Goal: Information Seeking & Learning: Learn about a topic

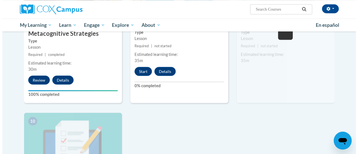
scroll to position [506, 0]
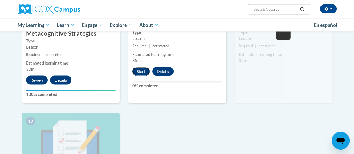
click at [141, 71] on button "Start" at bounding box center [140, 71] width 17 height 9
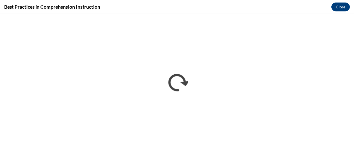
scroll to position [0, 0]
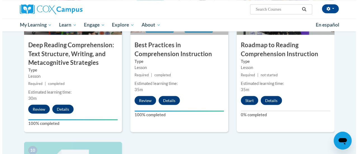
scroll to position [475, 0]
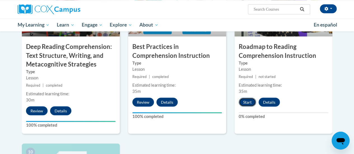
click at [247, 101] on button "Start" at bounding box center [247, 102] width 17 height 9
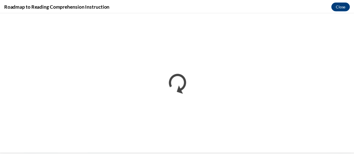
scroll to position [0, 0]
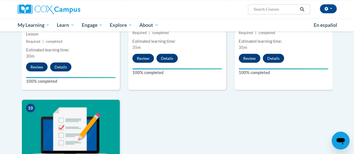
scroll to position [520, 0]
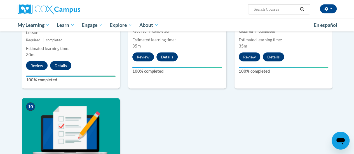
click at [64, 128] on img at bounding box center [71, 126] width 98 height 56
click at [54, 134] on img at bounding box center [71, 126] width 98 height 56
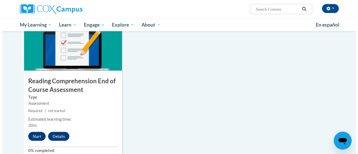
scroll to position [604, 0]
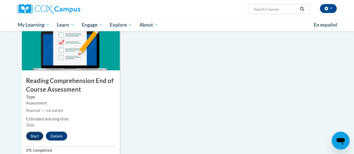
click at [34, 135] on button "Start" at bounding box center [34, 136] width 17 height 9
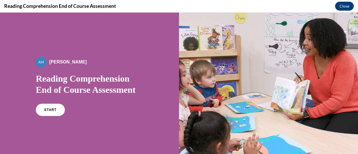
scroll to position [0, 0]
click at [52, 111] on span "START" at bounding box center [50, 110] width 13 height 4
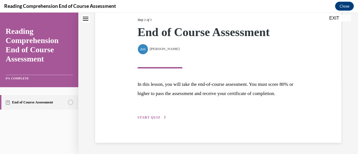
scroll to position [82, 0]
click at [146, 116] on span "START QUIZ" at bounding box center [149, 118] width 23 height 4
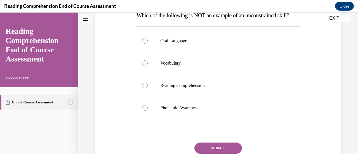
scroll to position [97, 0]
click at [144, 97] on label "Reading Comprehension" at bounding box center [218, 85] width 163 height 22
click at [144, 88] on input "Reading Comprehension" at bounding box center [145, 86] width 6 height 6
radio input "true"
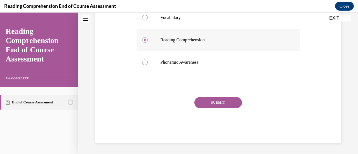
scroll to position [153, 0]
click at [226, 107] on button "SUBMIT" at bounding box center [219, 102] width 48 height 11
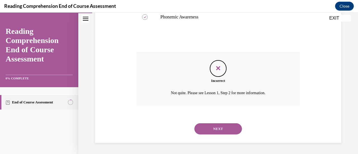
scroll to position [199, 0]
click at [218, 128] on button "NEXT" at bounding box center [219, 128] width 48 height 11
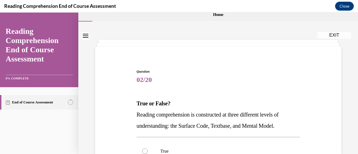
scroll to position [0, 0]
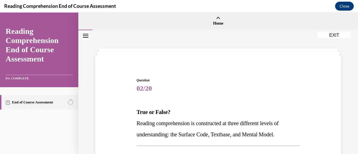
click at [48, 108] on link "End of Course Assessment" at bounding box center [39, 102] width 78 height 15
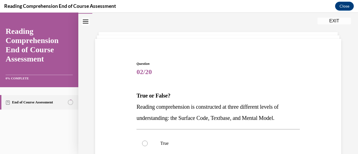
scroll to position [14, 0]
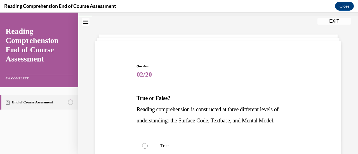
click at [336, 27] on div "Question 02/20 True or False? Reading comprehension is constructed at three dif…" at bounding box center [218, 138] width 280 height 244
click at [335, 23] on button "EXIT" at bounding box center [335, 21] width 34 height 7
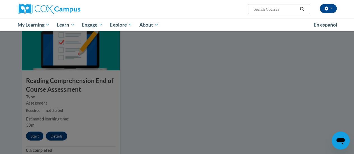
click at [37, 134] on div at bounding box center [177, 77] width 354 height 154
click at [277, 66] on div at bounding box center [177, 77] width 354 height 154
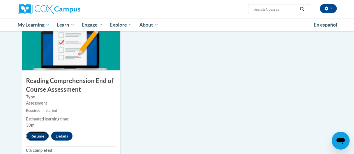
click at [39, 135] on button "Resume" at bounding box center [37, 136] width 23 height 9
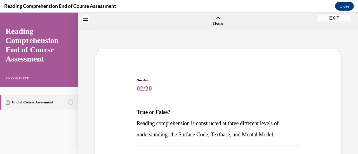
scroll to position [17, 0]
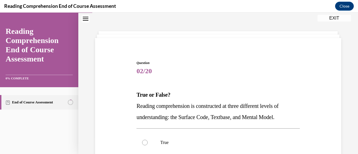
click at [334, 19] on button "EXIT" at bounding box center [335, 18] width 34 height 7
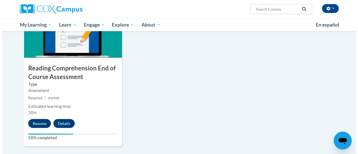
scroll to position [617, 0]
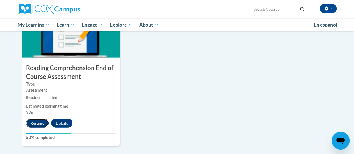
click at [37, 123] on button "Resume" at bounding box center [37, 123] width 23 height 9
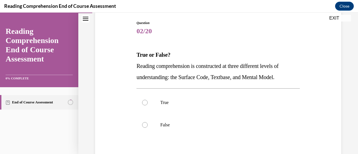
scroll to position [58, 0]
click at [145, 102] on div at bounding box center [145, 103] width 6 height 6
click at [145, 102] on input "True" at bounding box center [145, 103] width 6 height 6
radio input "true"
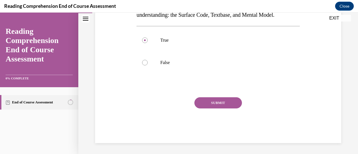
click at [226, 98] on button "SUBMIT" at bounding box center [219, 102] width 48 height 11
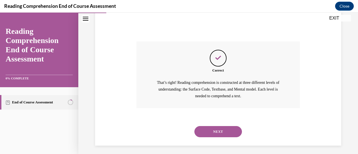
scroll to position [178, 0]
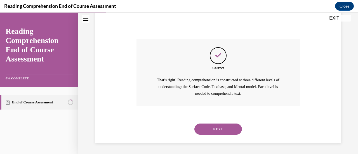
click at [229, 130] on button "NEXT" at bounding box center [219, 129] width 48 height 11
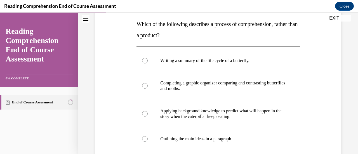
scroll to position [89, 0]
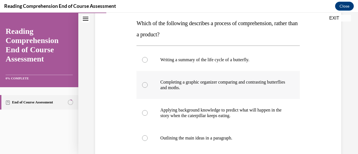
click at [267, 84] on p "Completing a graphic organizer comparing and contrasting butterflies and moths." at bounding box center [222, 84] width 125 height 11
click at [148, 84] on input "Completing a graphic organizer comparing and contrasting butterflies and moths." at bounding box center [145, 85] width 6 height 6
radio input "true"
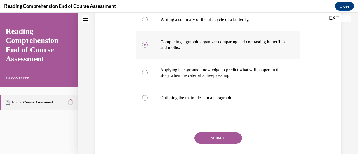
scroll to position [135, 0]
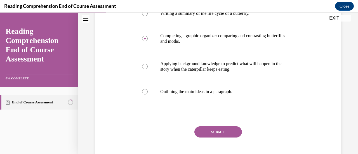
click at [223, 130] on button "SUBMIT" at bounding box center [219, 132] width 48 height 11
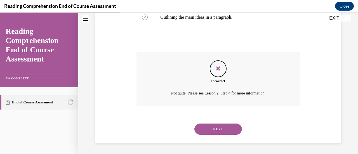
scroll to position [209, 0]
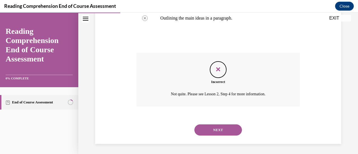
click at [224, 130] on button "NEXT" at bounding box center [219, 130] width 48 height 11
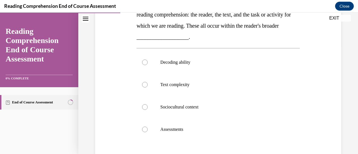
scroll to position [111, 0]
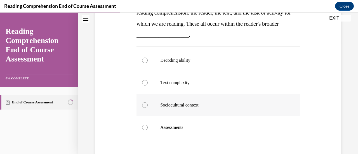
click at [271, 102] on p "Sociocultural context" at bounding box center [222, 105] width 125 height 6
click at [148, 102] on input "Sociocultural context" at bounding box center [145, 105] width 6 height 6
radio input "true"
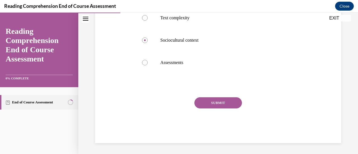
click at [229, 102] on button "SUBMIT" at bounding box center [219, 102] width 48 height 11
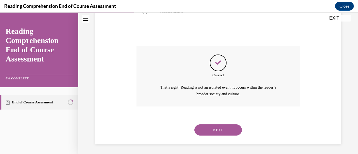
scroll to position [228, 0]
click at [231, 127] on button "NEXT" at bounding box center [219, 129] width 48 height 11
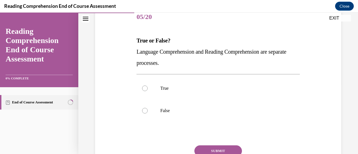
scroll to position [73, 0]
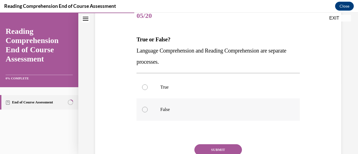
click at [257, 113] on label "False" at bounding box center [218, 110] width 163 height 22
click at [148, 113] on input "False" at bounding box center [145, 110] width 6 height 6
radio input "true"
click at [221, 152] on button "SUBMIT" at bounding box center [219, 149] width 48 height 11
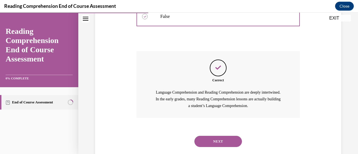
scroll to position [177, 0]
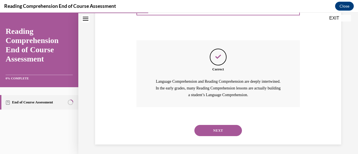
click at [230, 133] on button "NEXT" at bounding box center [219, 130] width 48 height 11
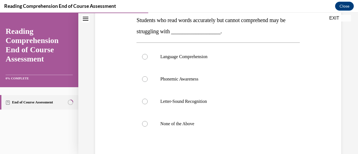
scroll to position [93, 0]
click at [282, 83] on label "Phonemic Awareness" at bounding box center [218, 78] width 163 height 22
click at [148, 81] on input "Phonemic Awareness" at bounding box center [145, 79] width 6 height 6
radio input "true"
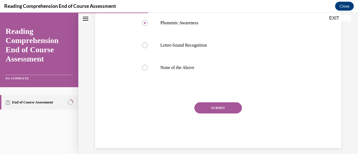
click at [228, 111] on button "SUBMIT" at bounding box center [219, 107] width 48 height 11
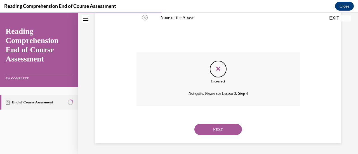
scroll to position [199, 0]
click at [229, 126] on button "NEXT" at bounding box center [219, 129] width 48 height 11
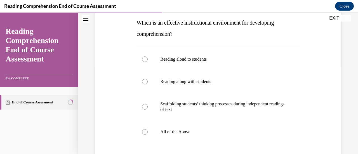
scroll to position [90, 0]
click at [150, 129] on label "All of the Above" at bounding box center [218, 132] width 163 height 22
click at [148, 129] on input "All of the Above" at bounding box center [145, 132] width 6 height 6
radio input "true"
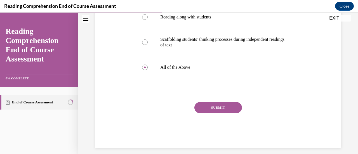
click at [219, 107] on button "SUBMIT" at bounding box center [219, 107] width 48 height 11
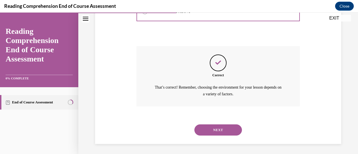
scroll to position [211, 0]
click at [219, 130] on button "NEXT" at bounding box center [219, 129] width 48 height 11
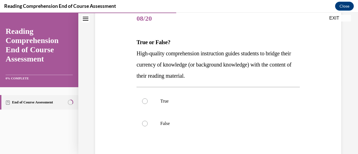
scroll to position [72, 0]
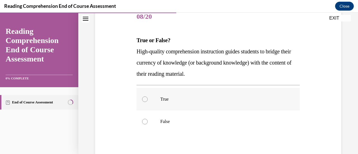
click at [145, 95] on label "True" at bounding box center [218, 99] width 163 height 22
click at [145, 97] on input "True" at bounding box center [145, 100] width 6 height 6
radio input "true"
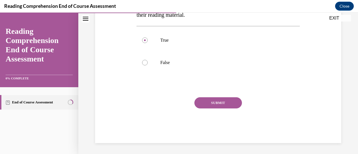
click at [214, 99] on button "SUBMIT" at bounding box center [219, 102] width 48 height 11
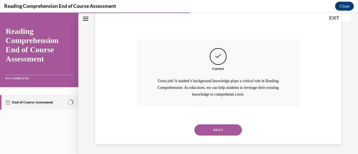
scroll to position [190, 0]
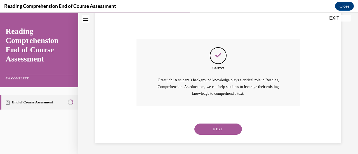
click at [206, 127] on button "NEXT" at bounding box center [219, 129] width 48 height 11
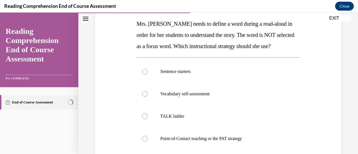
scroll to position [88, 0]
click at [153, 131] on label "Point-of-Contact teaching or the PAT strategy" at bounding box center [218, 139] width 163 height 22
click at [148, 136] on input "Point-of-Contact teaching or the PAT strategy" at bounding box center [145, 139] width 6 height 6
radio input "true"
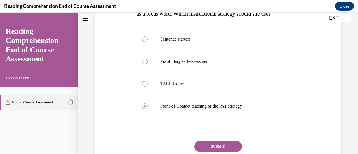
click at [206, 141] on button "SUBMIT" at bounding box center [219, 146] width 48 height 11
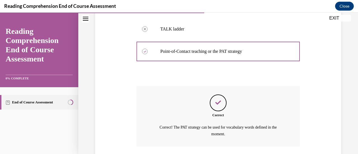
scroll to position [216, 0]
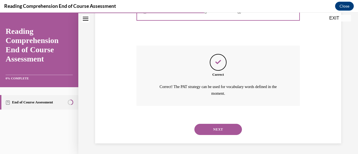
click at [214, 126] on button "NEXT" at bounding box center [219, 129] width 48 height 11
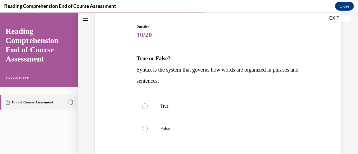
scroll to position [54, 0]
click at [147, 128] on div at bounding box center [145, 129] width 6 height 6
click at [147, 128] on input "False" at bounding box center [145, 129] width 6 height 6
radio input "true"
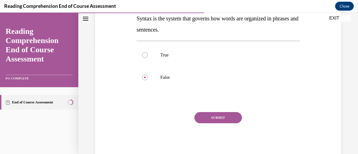
click at [199, 118] on button "SUBMIT" at bounding box center [219, 117] width 48 height 11
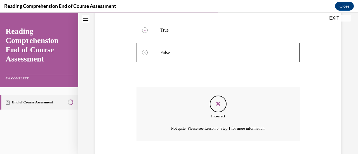
scroll to position [165, 0]
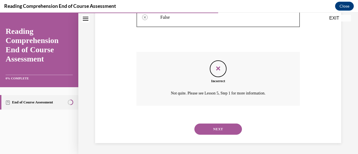
click at [204, 128] on button "NEXT" at bounding box center [219, 129] width 48 height 11
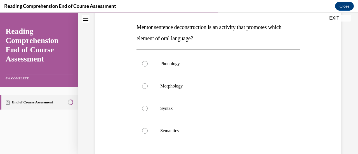
scroll to position [85, 0]
click at [144, 130] on div at bounding box center [145, 131] width 6 height 6
click at [144, 130] on input "Semantics" at bounding box center [145, 131] width 6 height 6
radio input "true"
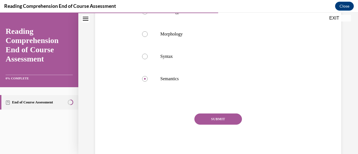
click at [199, 124] on button "SUBMIT" at bounding box center [219, 119] width 48 height 11
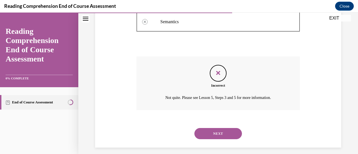
scroll to position [199, 0]
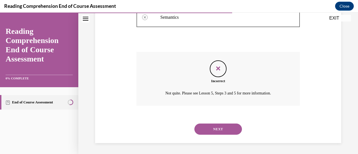
click at [203, 129] on button "NEXT" at bounding box center [219, 129] width 48 height 11
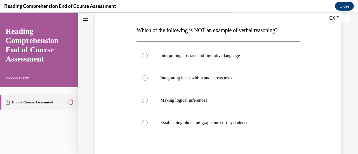
scroll to position [83, 0]
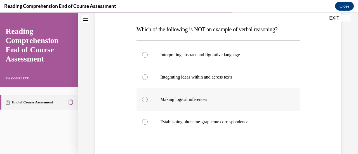
click at [147, 105] on label "Making logical inferences" at bounding box center [218, 99] width 163 height 22
click at [147, 102] on input "Making logical inferences" at bounding box center [145, 100] width 6 height 6
radio input "true"
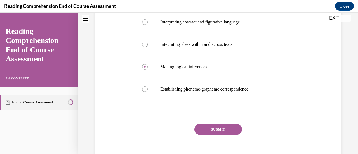
click at [204, 130] on button "SUBMIT" at bounding box center [219, 129] width 48 height 11
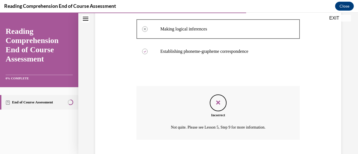
scroll to position [188, 0]
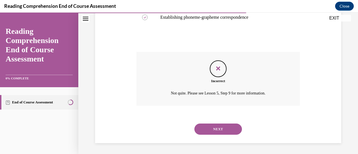
click at [204, 130] on button "NEXT" at bounding box center [219, 129] width 48 height 11
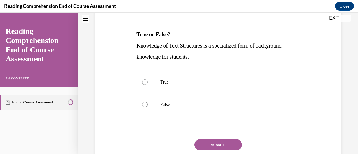
scroll to position [78, 0]
click at [142, 84] on label "True" at bounding box center [218, 82] width 163 height 22
click at [142, 84] on input "True" at bounding box center [145, 82] width 6 height 6
radio input "true"
click at [217, 144] on button "SUBMIT" at bounding box center [219, 144] width 48 height 11
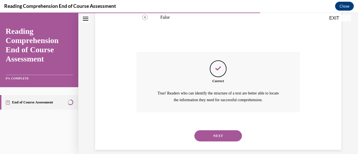
scroll to position [172, 0]
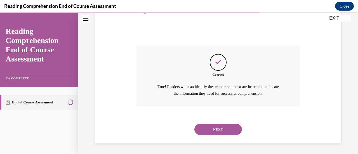
click at [226, 134] on button "NEXT" at bounding box center [219, 129] width 48 height 11
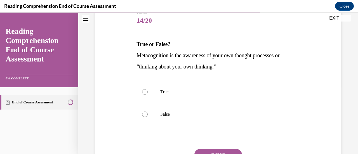
scroll to position [68, 0]
click at [245, 93] on p "True" at bounding box center [222, 92] width 125 height 6
click at [148, 93] on input "True" at bounding box center [145, 92] width 6 height 6
radio input "true"
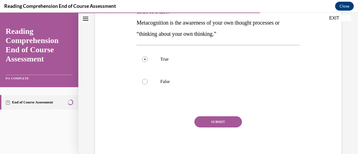
click at [221, 125] on button "SUBMIT" at bounding box center [219, 121] width 48 height 11
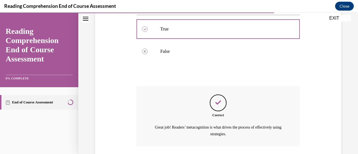
scroll to position [172, 0]
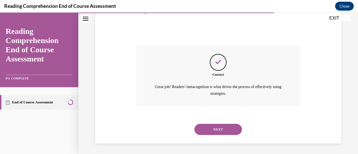
click at [226, 132] on button "NEXT" at bounding box center [219, 129] width 48 height 11
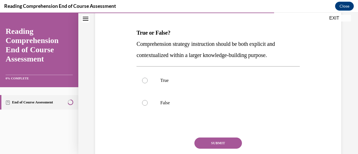
scroll to position [78, 0]
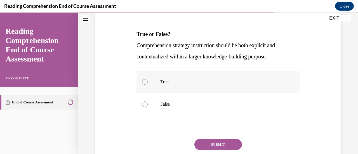
click at [140, 83] on label "True" at bounding box center [218, 82] width 163 height 22
click at [142, 83] on input "True" at bounding box center [145, 82] width 6 height 6
radio input "true"
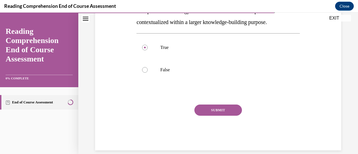
click at [224, 110] on button "SUBMIT" at bounding box center [219, 110] width 48 height 11
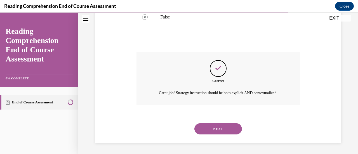
scroll to position [172, 0]
click at [226, 128] on button "NEXT" at bounding box center [219, 128] width 48 height 11
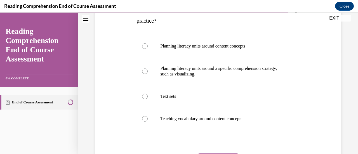
scroll to position [103, 0]
click at [145, 96] on div at bounding box center [145, 96] width 6 height 6
click at [145, 96] on input "Text sets" at bounding box center [145, 96] width 6 height 6
radio input "true"
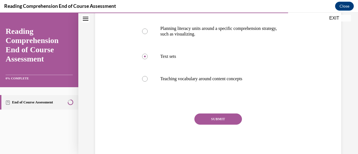
click at [224, 122] on button "SUBMIT" at bounding box center [219, 119] width 48 height 11
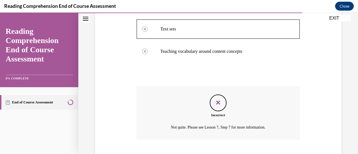
scroll to position [204, 0]
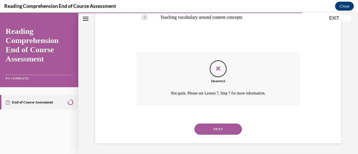
click at [228, 125] on button "NEXT" at bounding box center [219, 129] width 48 height 11
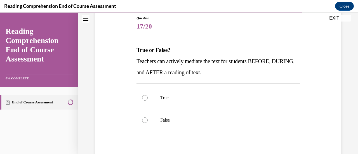
scroll to position [64, 0]
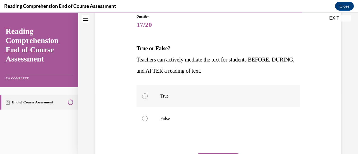
click at [250, 94] on p "True" at bounding box center [222, 96] width 125 height 6
click at [148, 94] on input "True" at bounding box center [145, 96] width 6 height 6
radio input "true"
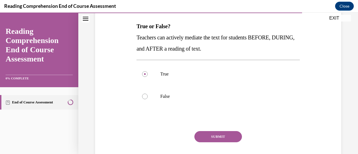
click at [226, 133] on button "SUBMIT" at bounding box center [219, 136] width 48 height 11
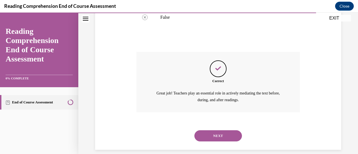
scroll to position [172, 0]
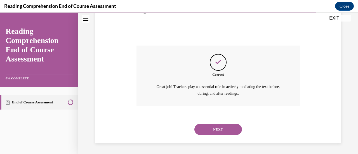
click at [228, 130] on button "NEXT" at bounding box center [219, 129] width 48 height 11
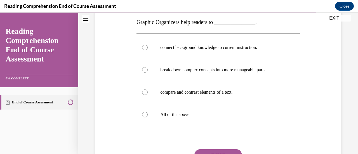
scroll to position [91, 0]
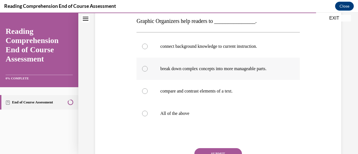
click at [267, 68] on p "break down complex concepts into more manageable parts." at bounding box center [222, 69] width 125 height 6
click at [148, 68] on input "break down complex concepts into more manageable parts." at bounding box center [145, 69] width 6 height 6
radio input "true"
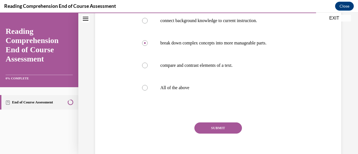
click at [226, 129] on button "SUBMIT" at bounding box center [219, 128] width 48 height 11
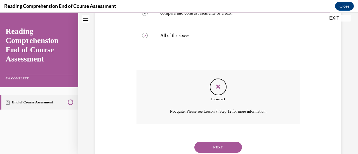
scroll to position [168, 0]
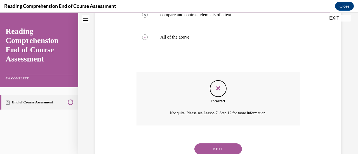
click at [227, 149] on button "NEXT" at bounding box center [219, 149] width 48 height 11
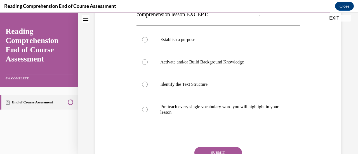
scroll to position [110, 0]
click at [271, 83] on p "Identify the Text Structure" at bounding box center [222, 84] width 125 height 6
click at [148, 83] on input "Identify the Text Structure" at bounding box center [145, 84] width 6 height 6
radio input "true"
click at [232, 147] on button "SUBMIT" at bounding box center [219, 152] width 48 height 11
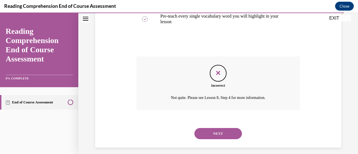
scroll to position [204, 0]
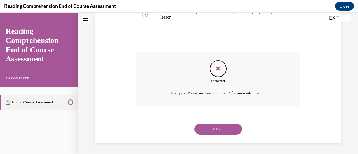
click at [231, 132] on button "NEXT" at bounding box center [219, 129] width 48 height 11
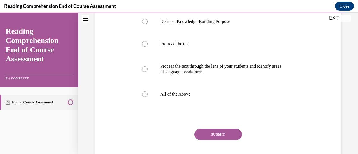
scroll to position [116, 0]
click at [144, 97] on div at bounding box center [145, 94] width 6 height 6
click at [144, 97] on input "All of the Above" at bounding box center [145, 94] width 6 height 6
radio input "true"
click at [226, 140] on button "SUBMIT" at bounding box center [219, 134] width 48 height 11
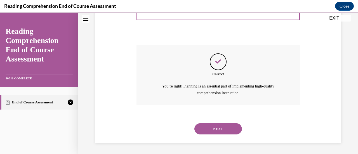
scroll to position [211, 0]
click at [229, 129] on button "NEXT" at bounding box center [219, 128] width 48 height 11
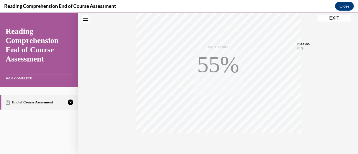
scroll to position [145, 0]
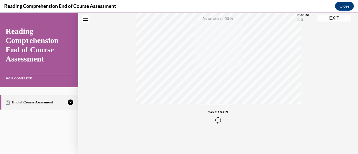
click at [217, 116] on div "TAKE AGAIN" at bounding box center [219, 116] width 20 height 13
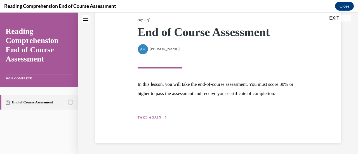
scroll to position [82, 0]
click at [148, 117] on span "TAKE AGAIN" at bounding box center [150, 118] width 24 height 4
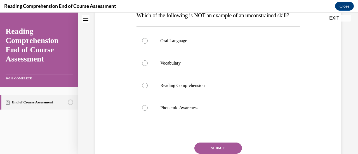
scroll to position [98, 0]
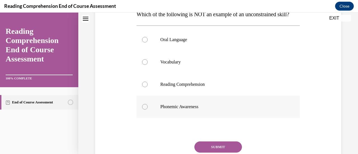
click at [143, 110] on div at bounding box center [145, 107] width 6 height 6
click at [143, 110] on input "Phonemic Awareness" at bounding box center [145, 107] width 6 height 6
radio input "true"
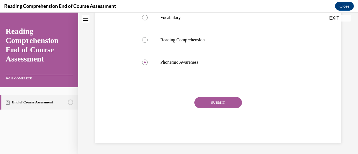
click at [226, 108] on button "SUBMIT" at bounding box center [219, 102] width 48 height 11
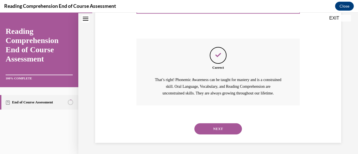
scroll to position [212, 0]
click at [225, 132] on button "NEXT" at bounding box center [219, 128] width 48 height 11
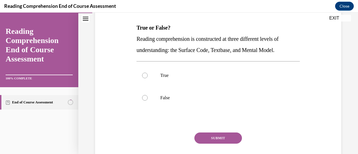
scroll to position [85, 0]
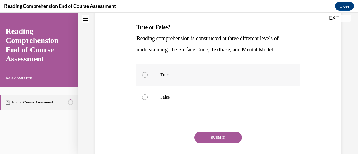
click at [147, 77] on label "True" at bounding box center [218, 75] width 163 height 22
click at [147, 77] on input "True" at bounding box center [145, 75] width 6 height 6
radio input "true"
click at [220, 139] on button "SUBMIT" at bounding box center [219, 137] width 48 height 11
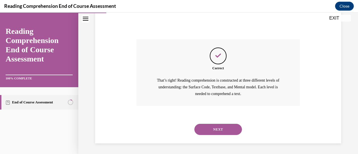
scroll to position [178, 0]
click at [226, 132] on button "NEXT" at bounding box center [219, 129] width 48 height 11
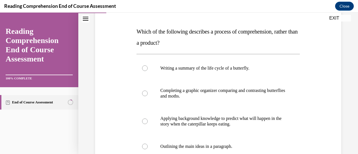
scroll to position [78, 0]
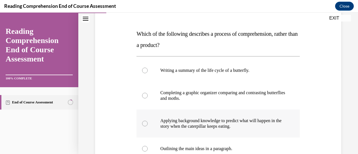
click at [146, 124] on div at bounding box center [145, 124] width 6 height 6
click at [146, 124] on input "Applying background knowledge to predict what will happen in the story when the…" at bounding box center [145, 124] width 6 height 6
radio input "true"
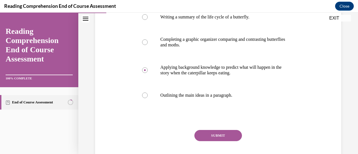
click at [225, 137] on button "SUBMIT" at bounding box center [219, 135] width 48 height 11
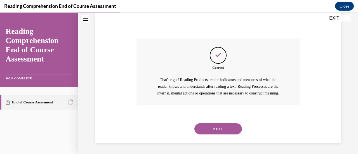
scroll to position [230, 0]
click at [225, 132] on button "NEXT" at bounding box center [219, 128] width 48 height 11
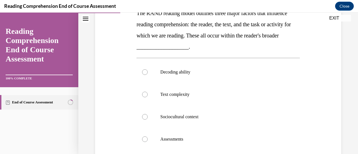
scroll to position [100, 0]
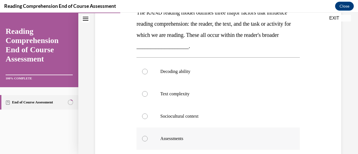
click at [146, 141] on label "Assessments" at bounding box center [218, 139] width 163 height 22
click at [146, 141] on input "Assessments" at bounding box center [145, 139] width 6 height 6
radio input "true"
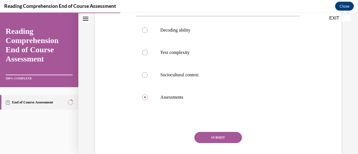
click at [226, 141] on button "SUBMIT" at bounding box center [219, 137] width 48 height 11
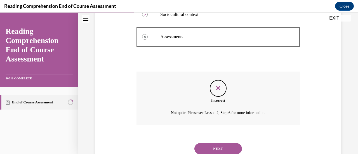
scroll to position [221, 0]
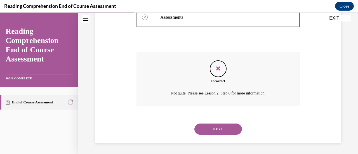
click at [223, 127] on button "NEXT" at bounding box center [219, 129] width 48 height 11
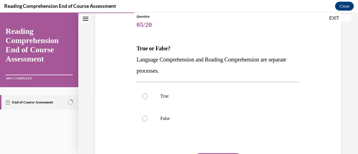
scroll to position [64, 0]
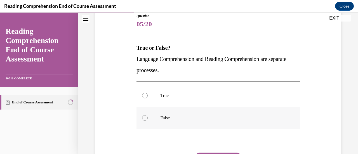
click at [268, 120] on p "False" at bounding box center [222, 118] width 125 height 6
click at [148, 120] on input "False" at bounding box center [145, 118] width 6 height 6
radio input "true"
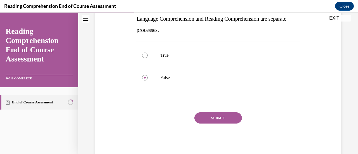
click at [231, 120] on button "SUBMIT" at bounding box center [219, 118] width 48 height 11
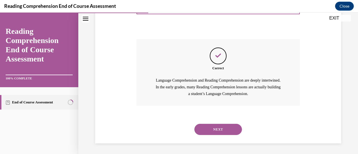
scroll to position [178, 0]
click at [231, 131] on button "NEXT" at bounding box center [219, 129] width 48 height 11
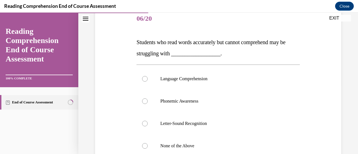
scroll to position [68, 0]
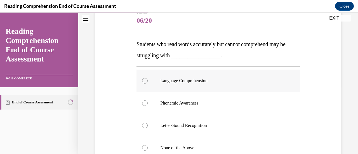
click at [144, 85] on label "Language Comprehension" at bounding box center [218, 81] width 163 height 22
click at [144, 84] on input "Language Comprehension" at bounding box center [145, 81] width 6 height 6
radio input "true"
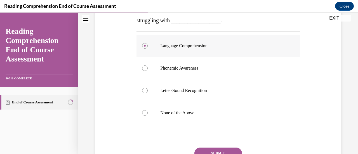
scroll to position [104, 0]
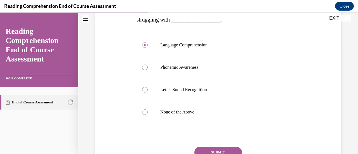
click at [214, 152] on button "SUBMIT" at bounding box center [219, 152] width 48 height 11
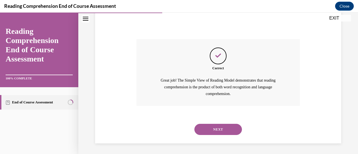
scroll to position [212, 0]
click at [227, 129] on button "NEXT" at bounding box center [219, 129] width 48 height 11
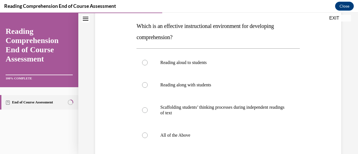
scroll to position [90, 0]
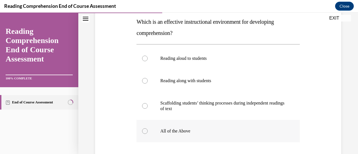
click at [144, 129] on div at bounding box center [145, 131] width 6 height 6
click at [144, 129] on input "All of the Above" at bounding box center [145, 131] width 6 height 6
radio input "true"
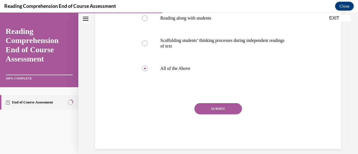
click at [227, 109] on button "SUBMIT" at bounding box center [219, 108] width 48 height 11
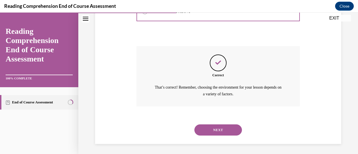
scroll to position [211, 0]
click at [232, 130] on button "NEXT" at bounding box center [219, 129] width 48 height 11
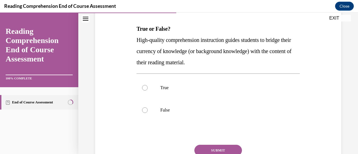
scroll to position [84, 0]
click at [290, 86] on label "True" at bounding box center [218, 87] width 163 height 22
click at [148, 86] on input "True" at bounding box center [145, 88] width 6 height 6
radio input "true"
click at [225, 147] on button "SUBMIT" at bounding box center [219, 150] width 48 height 11
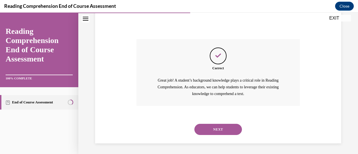
scroll to position [190, 0]
click at [231, 130] on button "NEXT" at bounding box center [219, 129] width 48 height 11
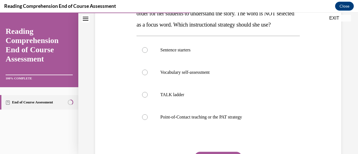
scroll to position [111, 0]
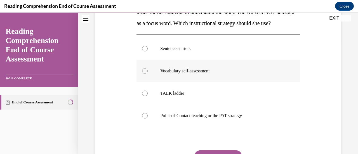
click at [292, 70] on label "Vocabulary self-assessment" at bounding box center [218, 71] width 163 height 22
click at [148, 70] on input "Vocabulary self-assessment" at bounding box center [145, 71] width 6 height 6
radio input "true"
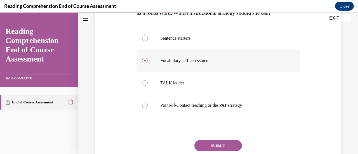
scroll to position [124, 0]
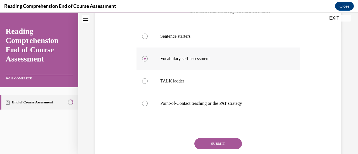
click at [273, 57] on p "Vocabulary self-assessment" at bounding box center [222, 59] width 125 height 6
click at [148, 57] on input "Vocabulary self-assessment" at bounding box center [145, 59] width 6 height 6
click at [228, 144] on button "SUBMIT" at bounding box center [219, 143] width 48 height 11
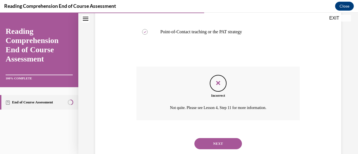
scroll to position [196, 0]
click at [227, 141] on button "NEXT" at bounding box center [219, 143] width 48 height 11
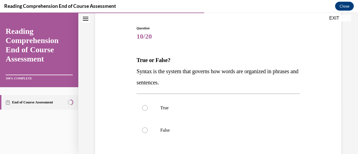
scroll to position [53, 0]
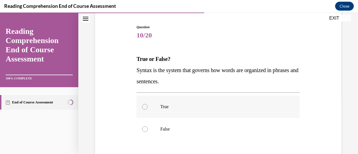
click at [142, 105] on div at bounding box center [145, 107] width 6 height 6
click at [142, 105] on input "True" at bounding box center [145, 107] width 6 height 6
radio input "true"
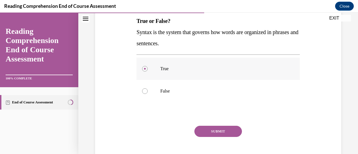
scroll to position [93, 0]
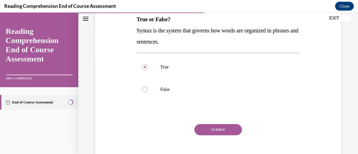
click at [226, 130] on button "SUBMIT" at bounding box center [219, 129] width 48 height 11
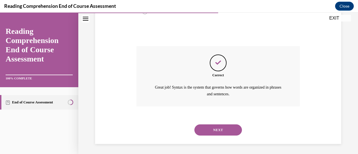
scroll to position [172, 0]
click at [235, 129] on button "NEXT" at bounding box center [219, 129] width 48 height 11
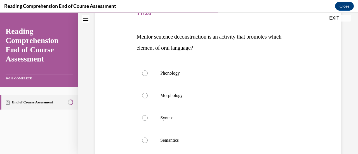
scroll to position [76, 0]
click at [139, 119] on label "Syntax" at bounding box center [218, 118] width 163 height 22
click at [142, 119] on input "Syntax" at bounding box center [145, 118] width 6 height 6
radio input "true"
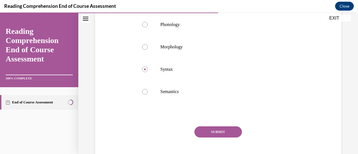
click at [216, 132] on button "SUBMIT" at bounding box center [219, 132] width 48 height 11
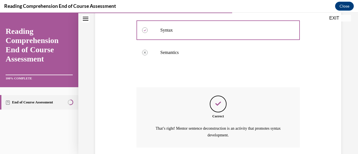
scroll to position [205, 0]
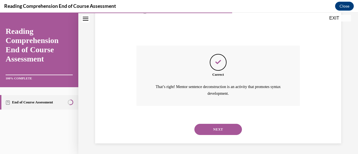
click at [223, 130] on button "NEXT" at bounding box center [219, 129] width 48 height 11
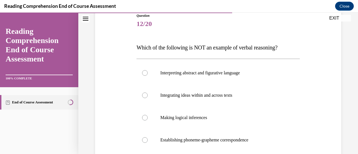
scroll to position [64, 0]
click at [141, 141] on label "Establishing phoneme-grapheme correspondence" at bounding box center [218, 140] width 163 height 22
click at [142, 141] on input "Establishing phoneme-grapheme correspondence" at bounding box center [145, 141] width 6 height 6
radio input "true"
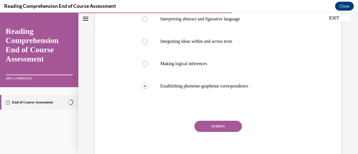
click at [216, 126] on button "SUBMIT" at bounding box center [219, 126] width 48 height 11
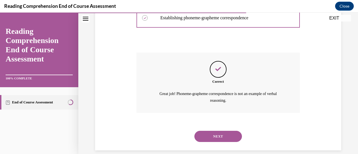
scroll to position [194, 0]
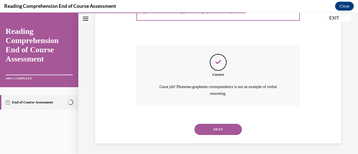
click at [209, 129] on button "NEXT" at bounding box center [219, 129] width 48 height 11
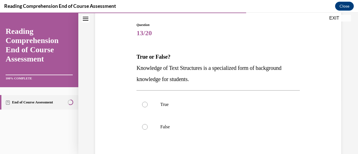
scroll to position [57, 0]
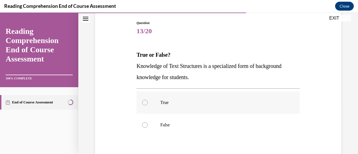
click at [143, 99] on label "True" at bounding box center [218, 103] width 163 height 22
click at [143, 100] on input "True" at bounding box center [145, 103] width 6 height 6
radio input "true"
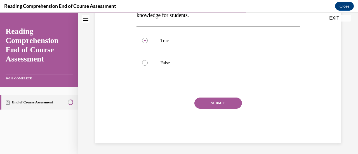
click at [208, 100] on button "SUBMIT" at bounding box center [219, 103] width 48 height 11
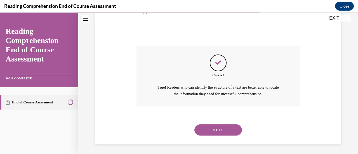
scroll to position [172, 0]
click at [212, 128] on button "NEXT" at bounding box center [219, 129] width 48 height 11
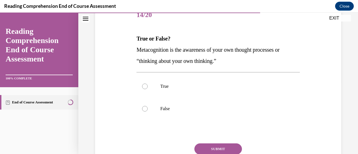
scroll to position [74, 0]
click at [144, 86] on div at bounding box center [145, 86] width 6 height 6
click at [144, 86] on input "True" at bounding box center [145, 86] width 6 height 6
radio input "true"
click at [216, 147] on button "SUBMIT" at bounding box center [219, 148] width 48 height 11
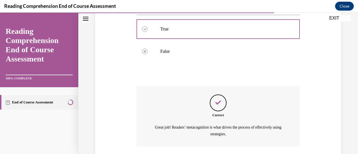
scroll to position [172, 0]
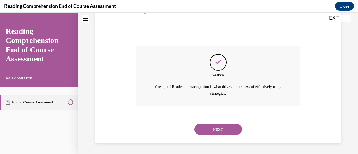
click at [207, 131] on button "NEXT" at bounding box center [219, 129] width 48 height 11
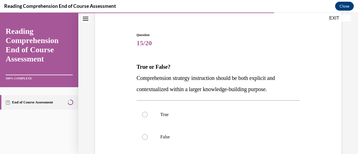
scroll to position [47, 0]
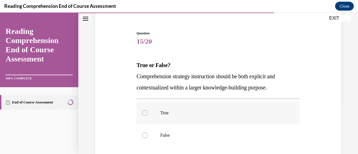
click at [143, 111] on div at bounding box center [145, 113] width 6 height 6
click at [143, 111] on input "True" at bounding box center [145, 113] width 6 height 6
radio input "true"
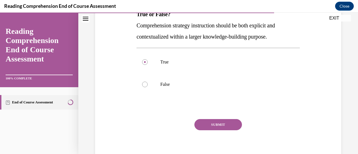
click at [212, 123] on button "SUBMIT" at bounding box center [219, 124] width 48 height 11
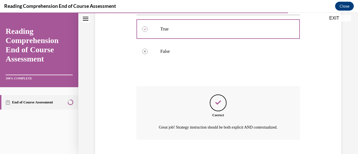
scroll to position [172, 0]
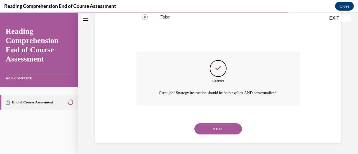
click at [211, 130] on button "NEXT" at bounding box center [219, 128] width 48 height 11
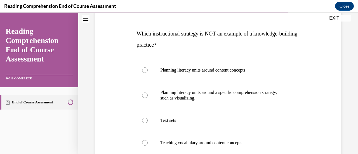
scroll to position [81, 0]
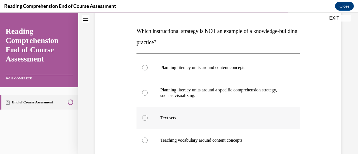
click at [149, 118] on label "Text sets" at bounding box center [218, 118] width 163 height 22
click at [148, 118] on input "Text sets" at bounding box center [145, 118] width 6 height 6
radio input "true"
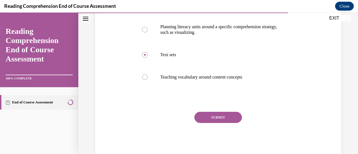
click at [216, 118] on button "SUBMIT" at bounding box center [219, 117] width 48 height 11
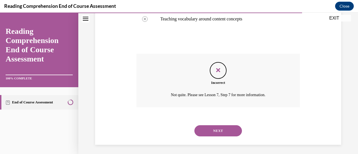
scroll to position [204, 0]
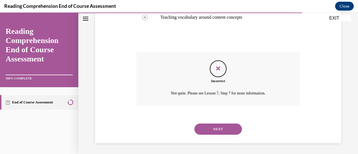
click at [214, 125] on button "NEXT" at bounding box center [219, 129] width 48 height 11
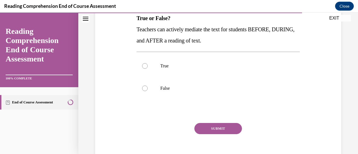
scroll to position [97, 0]
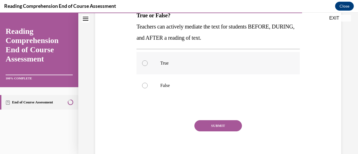
click at [145, 63] on div at bounding box center [145, 63] width 6 height 6
click at [145, 63] on input "True" at bounding box center [145, 63] width 6 height 6
radio input "true"
click at [214, 124] on button "SUBMIT" at bounding box center [219, 125] width 48 height 11
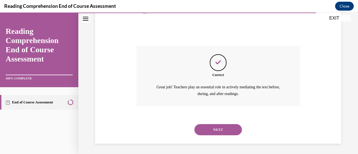
scroll to position [172, 0]
click at [221, 130] on button "NEXT" at bounding box center [219, 129] width 48 height 11
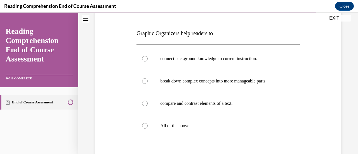
scroll to position [79, 0]
click at [144, 124] on div at bounding box center [145, 126] width 6 height 6
click at [144, 124] on input "All of the above" at bounding box center [145, 126] width 6 height 6
radio input "true"
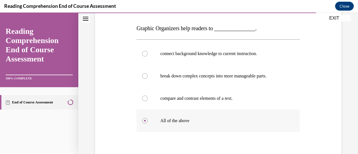
scroll to position [84, 0]
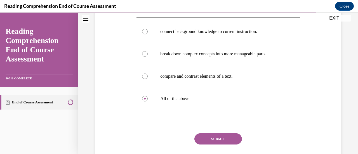
click at [229, 139] on button "SUBMIT" at bounding box center [219, 139] width 48 height 11
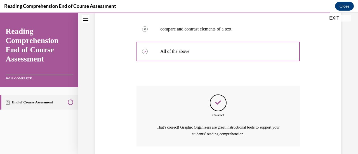
scroll to position [194, 0]
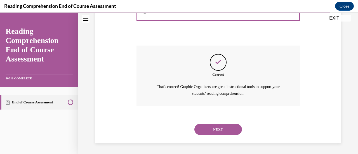
click at [224, 128] on button "NEXT" at bounding box center [219, 129] width 48 height 11
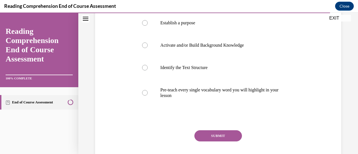
scroll to position [127, 0]
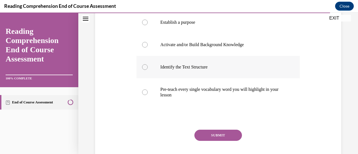
click at [145, 72] on label "Identify the Text Structure" at bounding box center [218, 67] width 163 height 22
click at [145, 70] on input "Identify the Text Structure" at bounding box center [145, 67] width 6 height 6
radio input "true"
click at [231, 136] on button "SUBMIT" at bounding box center [219, 135] width 48 height 11
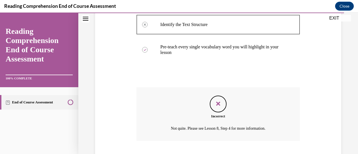
scroll to position [204, 0]
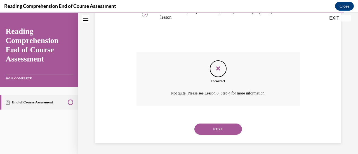
click at [225, 128] on button "NEXT" at bounding box center [219, 129] width 48 height 11
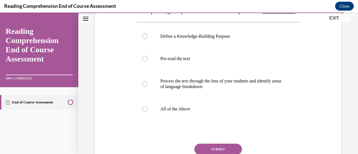
scroll to position [102, 0]
click at [146, 112] on div at bounding box center [145, 109] width 6 height 6
click at [146, 112] on input "All of the Above" at bounding box center [145, 109] width 6 height 6
radio input "true"
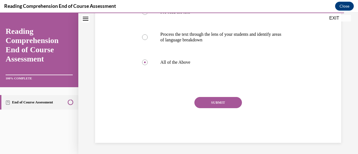
click at [219, 108] on button "SUBMIT" at bounding box center [219, 102] width 48 height 11
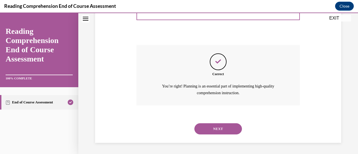
scroll to position [211, 0]
click at [230, 128] on button "NEXT" at bounding box center [219, 128] width 48 height 11
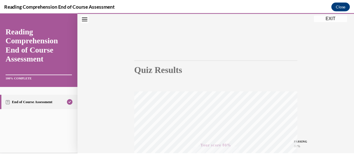
scroll to position [0, 0]
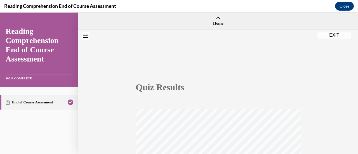
click at [329, 31] on div at bounding box center [218, 31] width 280 height 2
click at [331, 38] on button "EXIT" at bounding box center [335, 35] width 34 height 7
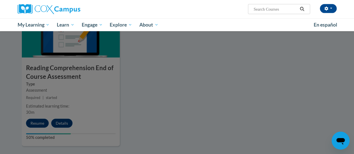
click at [228, 90] on div at bounding box center [177, 77] width 354 height 154
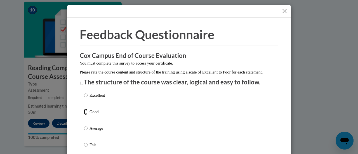
click at [85, 115] on input "Good" at bounding box center [86, 112] width 4 height 6
radio input "true"
click at [281, 10] on button "Close" at bounding box center [284, 11] width 7 height 7
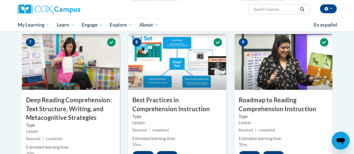
scroll to position [416, 0]
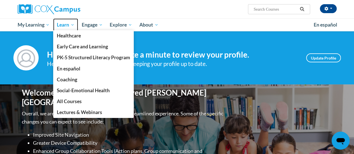
click at [69, 26] on span "Learn" at bounding box center [66, 25] width 18 height 7
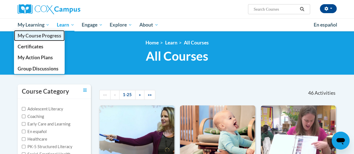
click at [46, 31] on link "My Course Progress" at bounding box center [39, 35] width 51 height 11
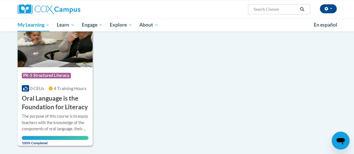
scroll to position [408, 0]
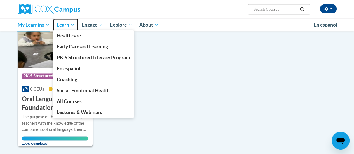
click at [74, 25] on span "Learn" at bounding box center [66, 25] width 18 height 7
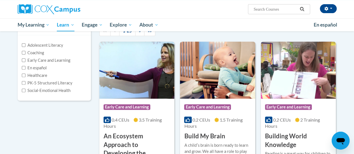
scroll to position [58, 0]
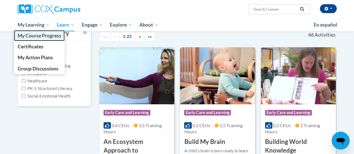
click at [47, 31] on link "My Course Progress" at bounding box center [39, 35] width 51 height 11
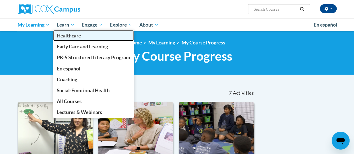
click at [71, 31] on link "Healthcare" at bounding box center [93, 35] width 81 height 11
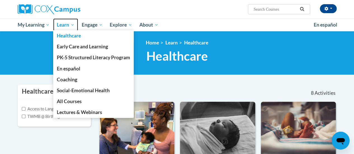
click at [74, 26] on span "Learn" at bounding box center [66, 25] width 18 height 7
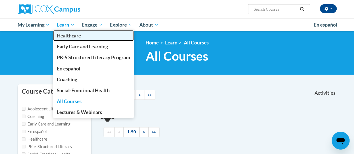
click at [71, 31] on link "Healthcare" at bounding box center [93, 35] width 81 height 11
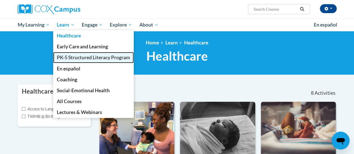
click at [79, 55] on span "PK-5 Structured Literacy Program" at bounding box center [93, 58] width 73 height 6
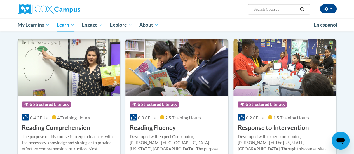
scroll to position [469, 0]
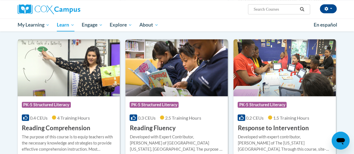
click at [278, 11] on input "Search..." at bounding box center [275, 9] width 45 height 7
type input "response to intervention"
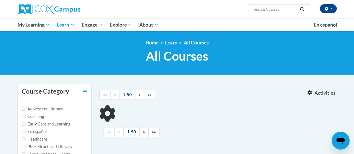
type input "response to intervention"
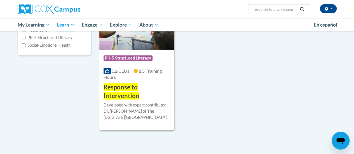
scroll to position [109, 0]
click at [137, 102] on div at bounding box center [137, 102] width 67 height 0
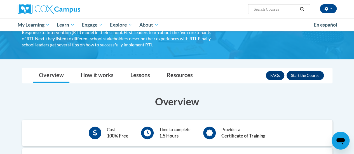
scroll to position [48, 0]
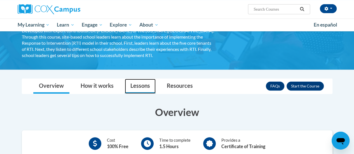
click at [142, 88] on link "Lessons" at bounding box center [140, 86] width 31 height 15
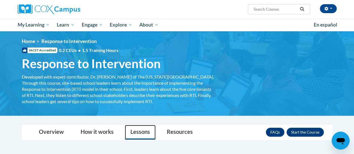
scroll to position [0, 0]
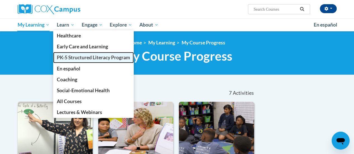
click at [72, 55] on span "PK-5 Structured Literacy Program" at bounding box center [93, 58] width 73 height 6
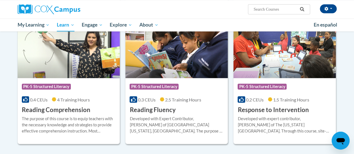
scroll to position [486, 0]
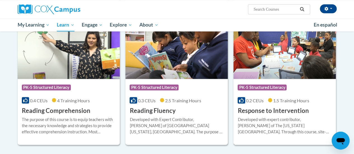
click at [320, 116] on div at bounding box center [285, 116] width 94 height 0
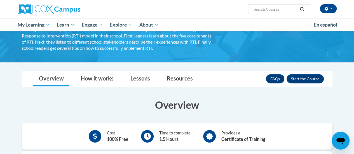
scroll to position [54, 0]
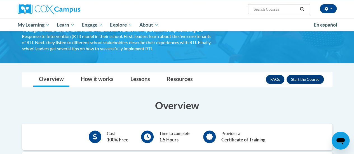
click at [317, 79] on button "Enroll" at bounding box center [305, 79] width 37 height 9
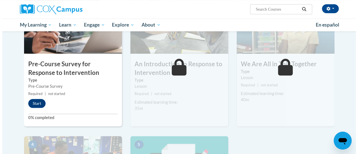
scroll to position [148, 0]
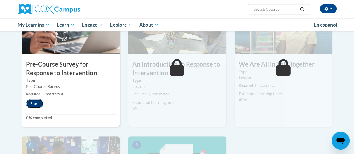
click at [36, 104] on button "Start" at bounding box center [34, 103] width 17 height 9
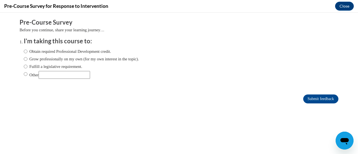
scroll to position [0, 0]
click at [24, 66] on input "Fulfill a legislative requirement." at bounding box center [26, 67] width 4 height 6
radio input "true"
click at [305, 101] on input "Submit feedback" at bounding box center [320, 99] width 35 height 9
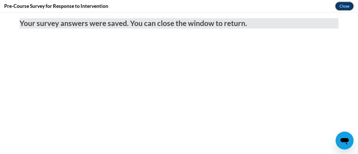
click at [345, 6] on button "Close" at bounding box center [344, 6] width 19 height 9
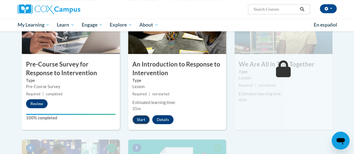
click at [139, 120] on button "Start" at bounding box center [140, 119] width 17 height 9
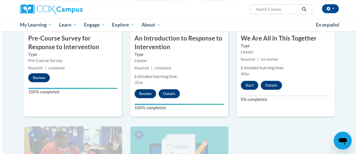
scroll to position [174, 0]
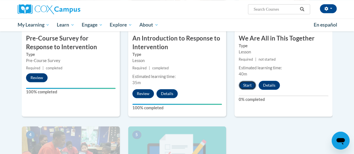
click at [246, 85] on button "Start" at bounding box center [247, 85] width 17 height 9
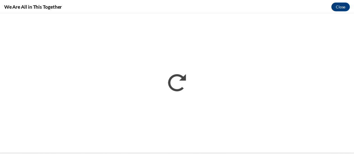
scroll to position [0, 0]
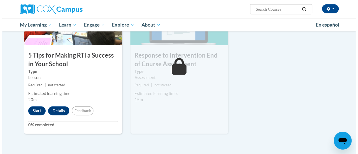
scroll to position [314, 0]
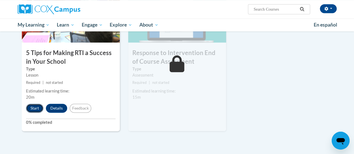
click at [30, 108] on button "Start" at bounding box center [34, 108] width 17 height 9
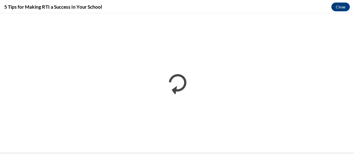
scroll to position [0, 0]
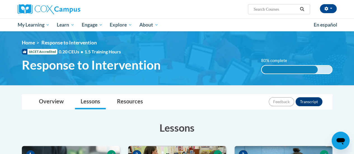
click at [272, 85] on img at bounding box center [177, 58] width 354 height 54
click at [0, 43] on img at bounding box center [177, 58] width 354 height 54
